Goal: Information Seeking & Learning: Learn about a topic

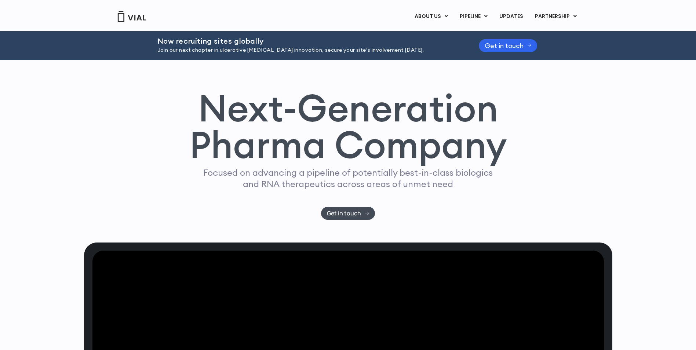
click at [137, 8] on div "ABOUT US ABOUT US CAREERS CONTACT US PIPELINE TL1A HLE PHASE 2 INHBE/ACTIVIN E …" at bounding box center [348, 15] width 484 height 31
click at [133, 17] on img at bounding box center [131, 16] width 29 height 11
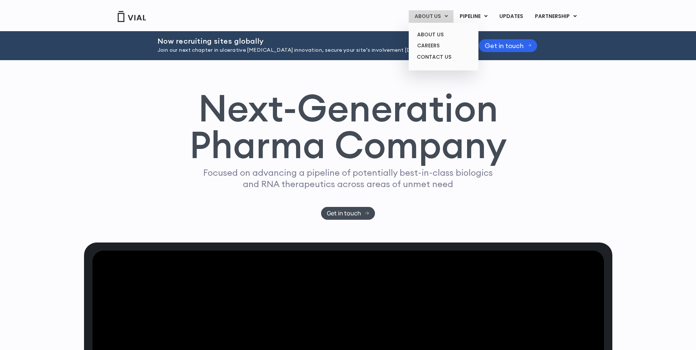
click at [439, 11] on link "ABOUT US" at bounding box center [431, 16] width 45 height 12
click at [438, 35] on link "ABOUT US" at bounding box center [443, 34] width 64 height 11
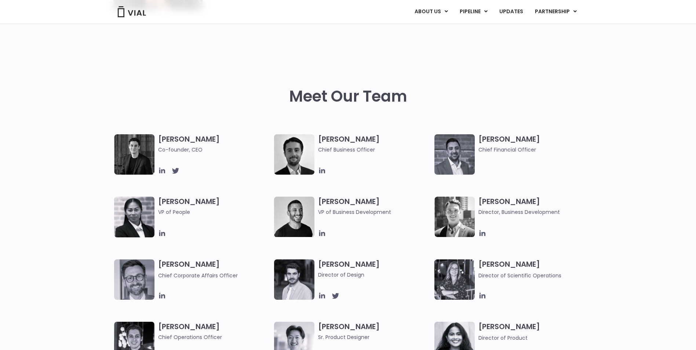
click at [487, 139] on h3 "[PERSON_NAME] Chief Financial Officer" at bounding box center [534, 143] width 113 height 19
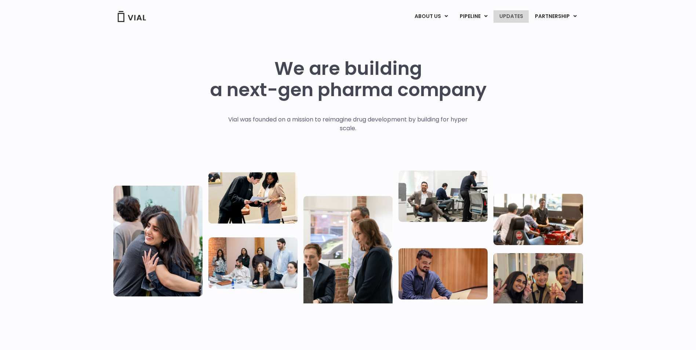
click at [518, 12] on link "UPDATES" at bounding box center [510, 16] width 35 height 12
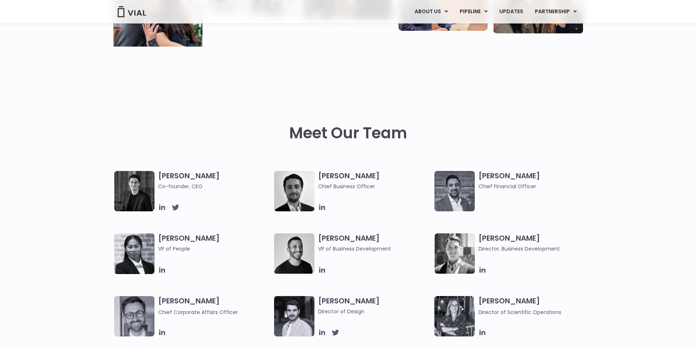
click at [500, 184] on span "Chief Financial Officer" at bounding box center [534, 186] width 113 height 8
click at [465, 179] on img at bounding box center [454, 191] width 40 height 40
